Goal: Information Seeking & Learning: Check status

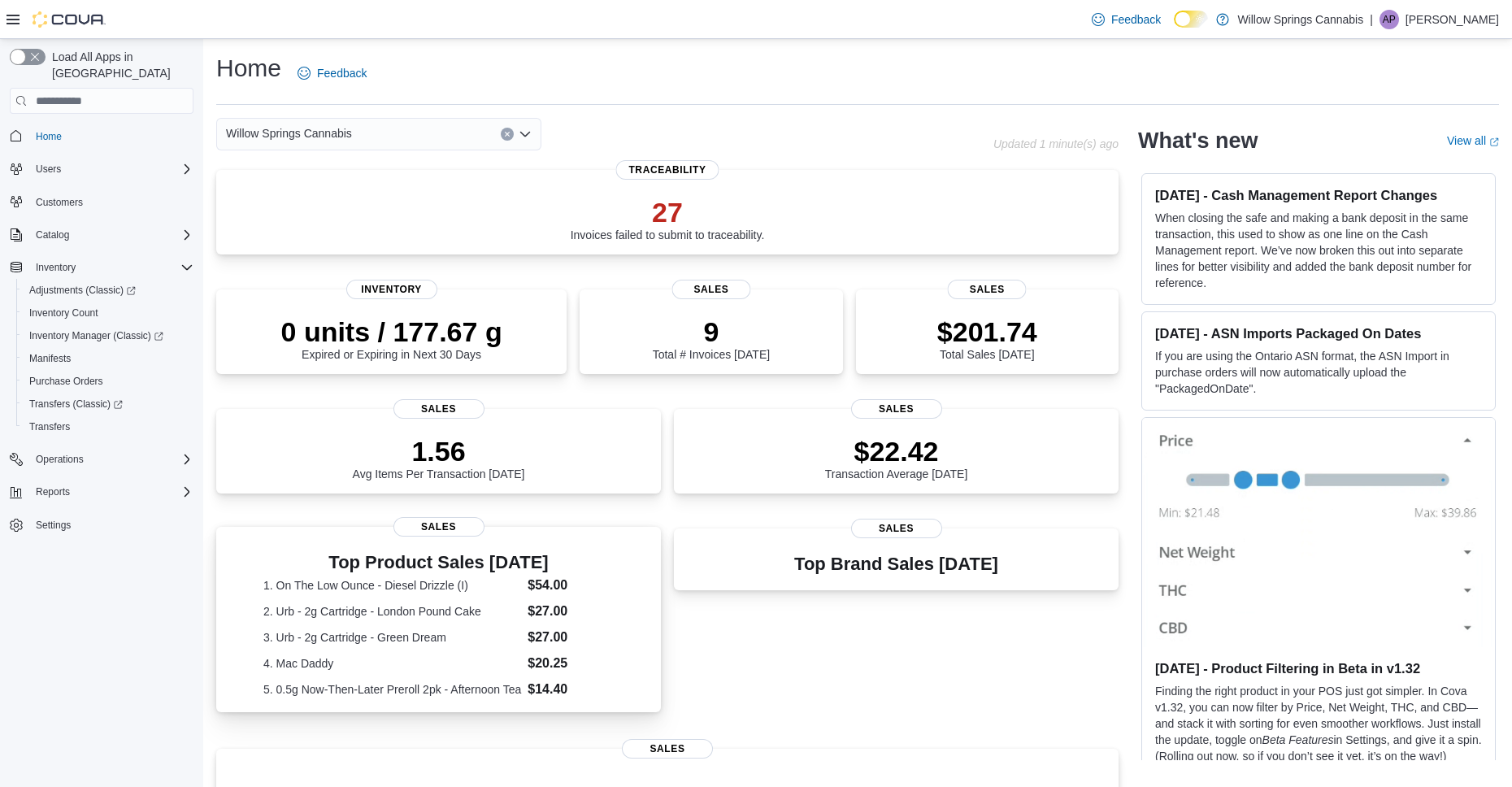
click at [298, 572] on h3 "Top Product Sales [DATE]" at bounding box center [438, 563] width 351 height 20
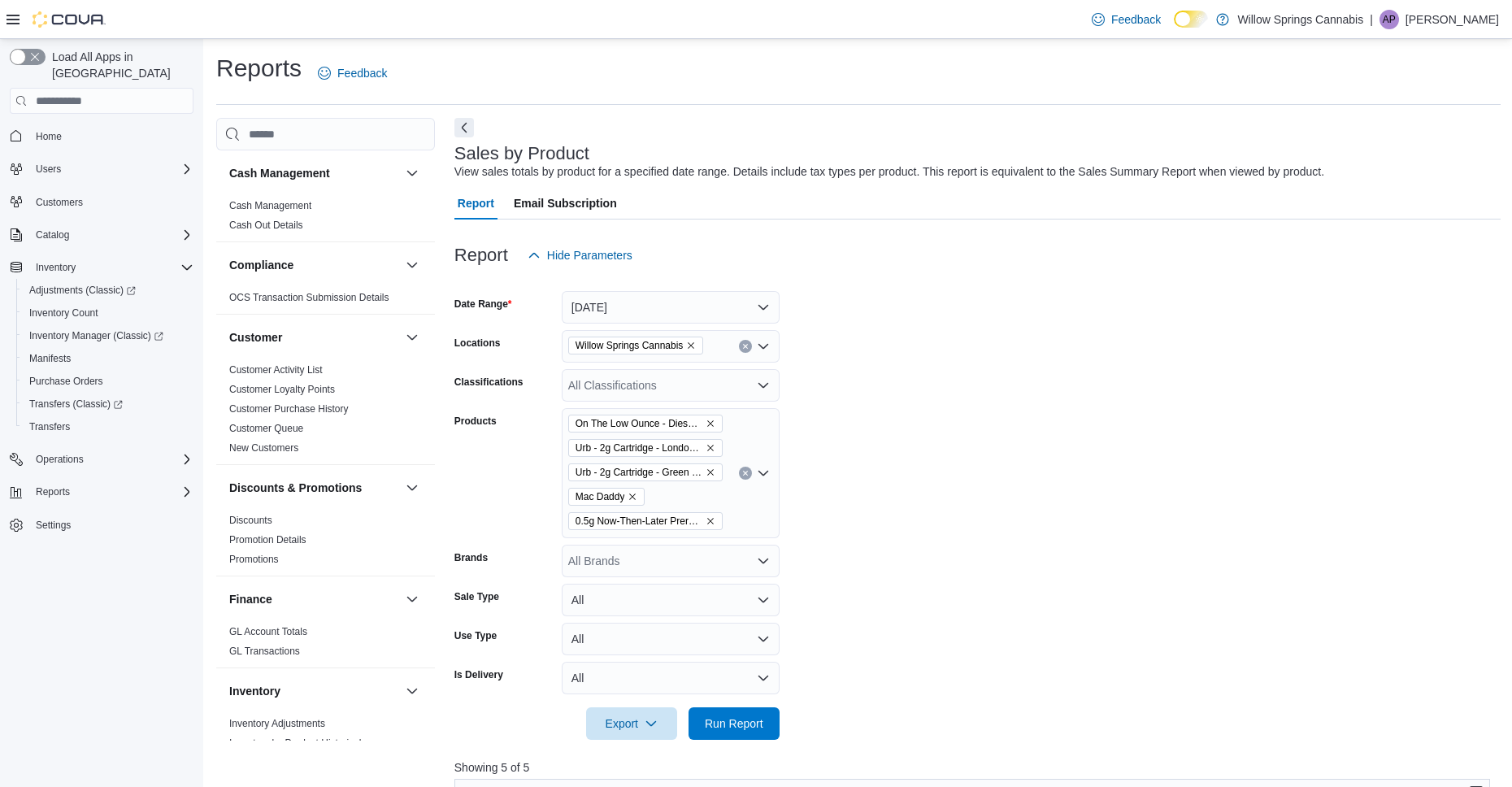
click at [761, 475] on icon "Open list of options" at bounding box center [763, 473] width 13 height 13
click at [760, 475] on icon "Close list of options" at bounding box center [763, 473] width 13 height 13
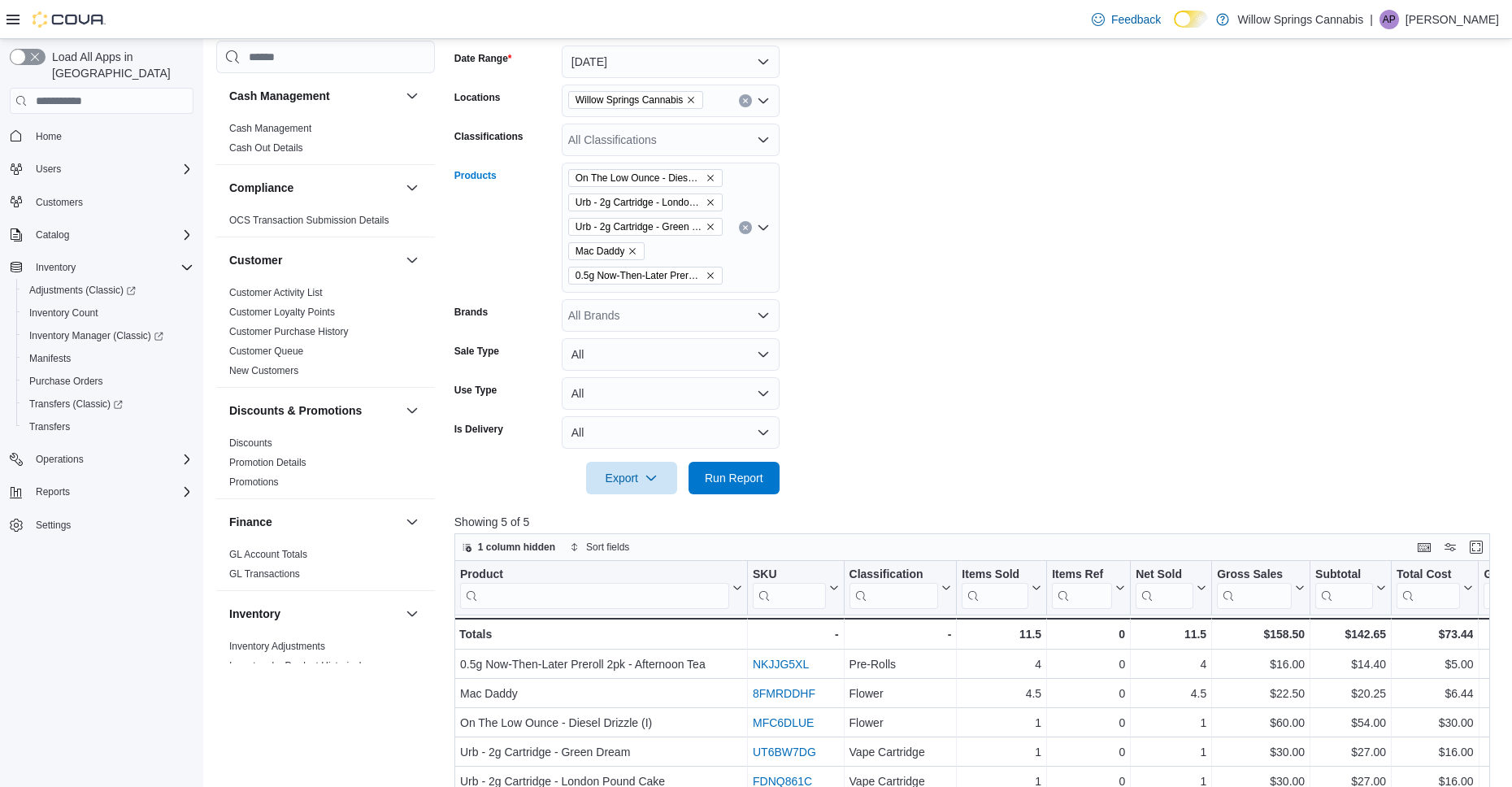
scroll to position [243, 0]
click at [64, 127] on link "Home" at bounding box center [48, 137] width 39 height 20
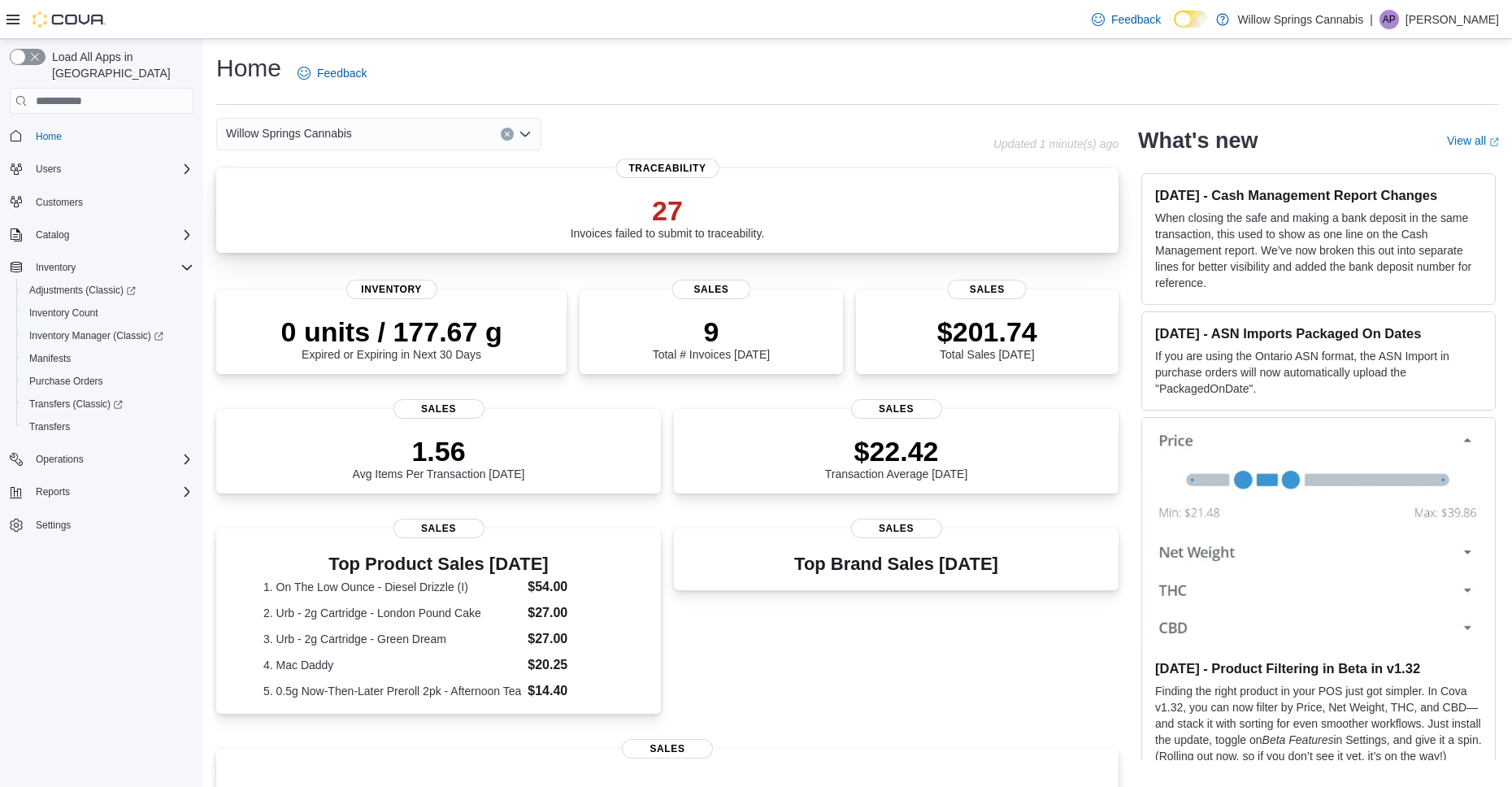
click at [573, 196] on p "27" at bounding box center [667, 210] width 194 height 32
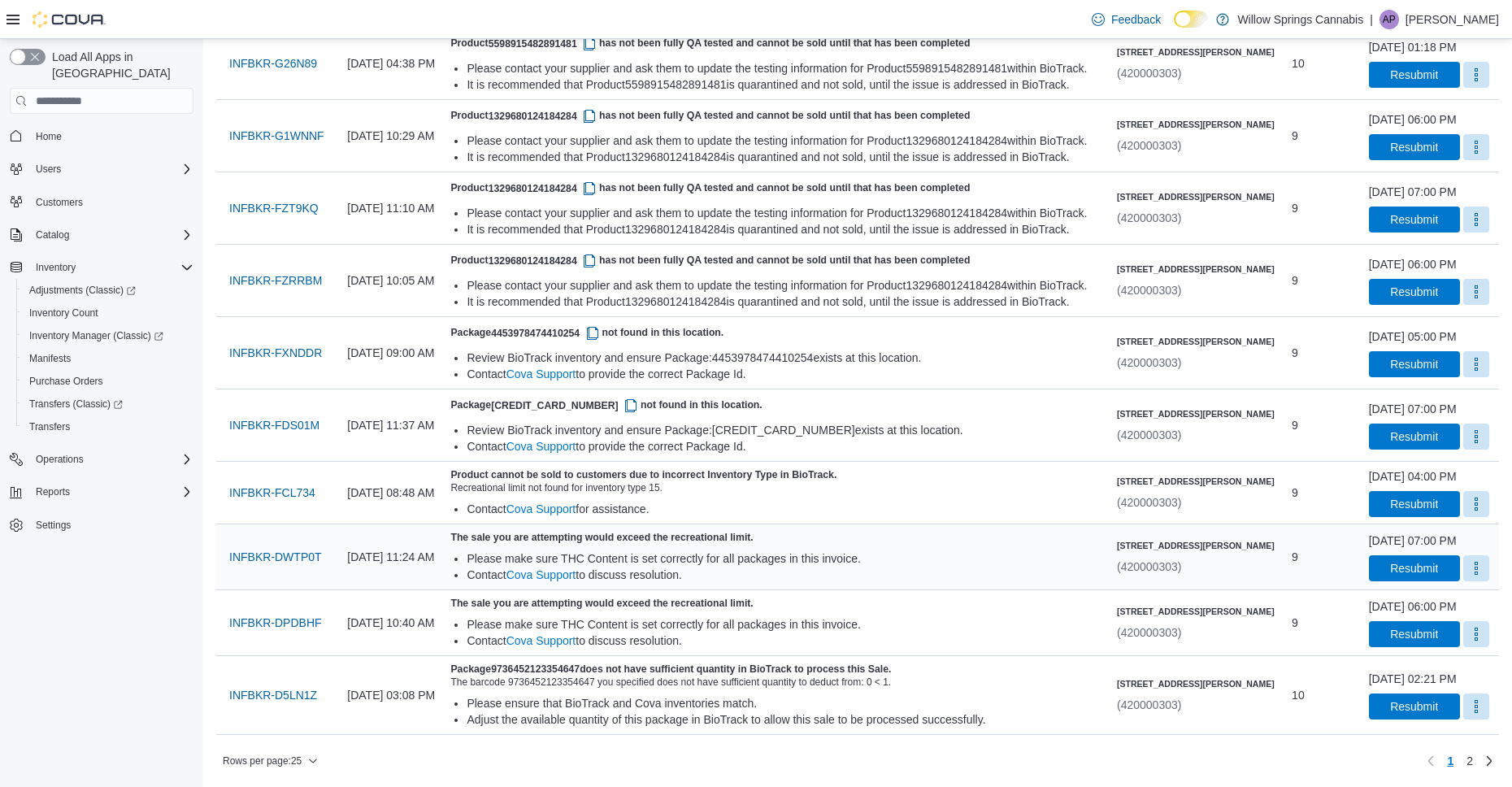
scroll to position [1490, 0]
click at [266, 694] on span "INFBKR-D5LN1Z" at bounding box center [272, 695] width 87 height 16
